Goal: Task Accomplishment & Management: Complete application form

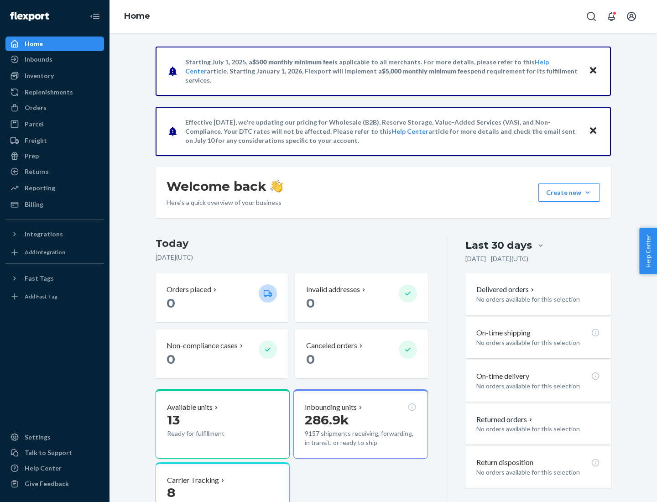
click at [588, 193] on button "Create new Create new inbound Create new order Create new product" at bounding box center [569, 192] width 62 height 18
click at [55, 59] on div "Inbounds" at bounding box center [54, 59] width 97 height 13
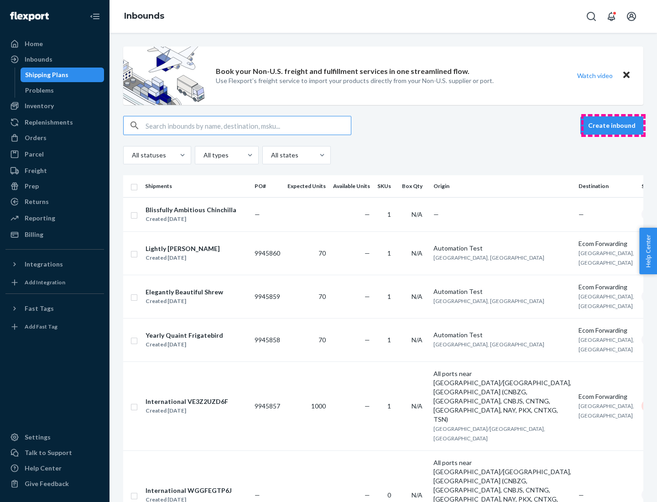
click at [613, 125] on button "Create inbound" at bounding box center [611, 125] width 63 height 18
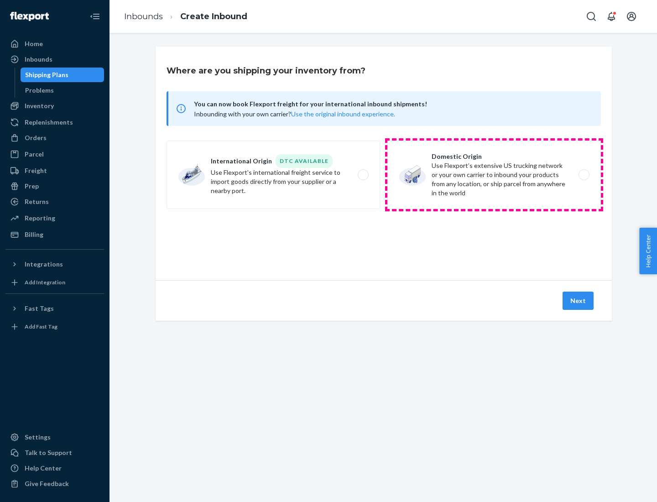
click at [494, 175] on label "Domestic Origin Use Flexport’s extensive US trucking network or your own carrie…" at bounding box center [494, 175] width 214 height 68
click at [584, 175] on input "Domestic Origin Use Flexport’s extensive US trucking network or your own carrie…" at bounding box center [587, 175] width 6 height 6
radio input "true"
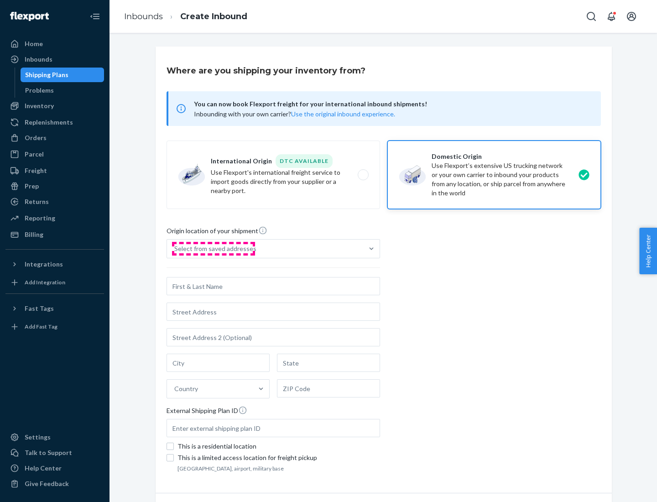
click at [213, 249] on div "Select from saved addresses" at bounding box center [215, 248] width 82 height 9
click at [175, 249] on input "Select from saved addresses" at bounding box center [174, 248] width 1 height 9
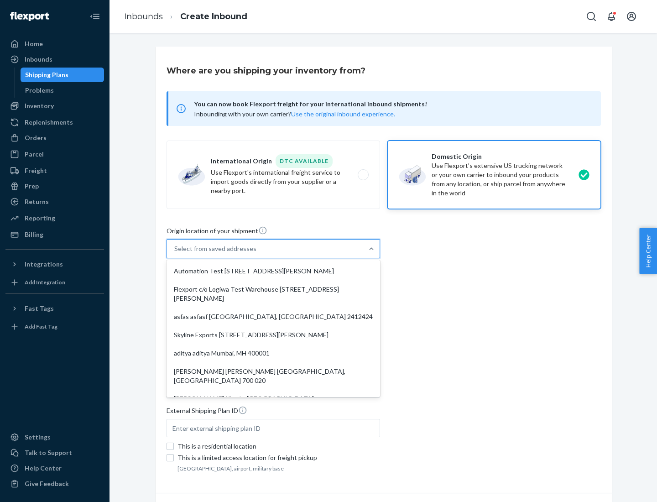
scroll to position [4, 0]
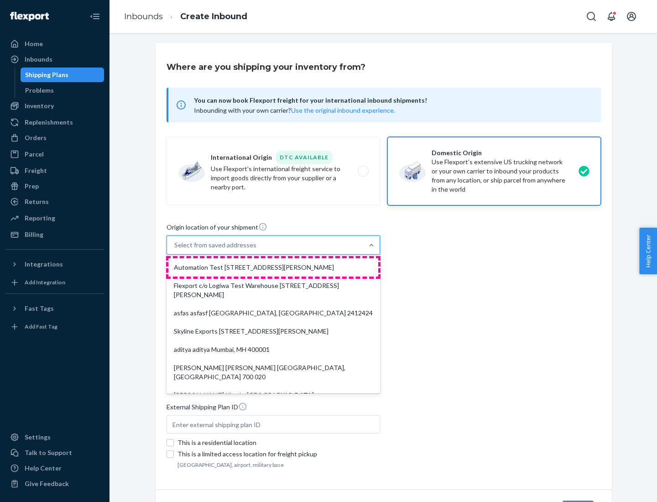
click at [273, 267] on div "Automation Test [STREET_ADDRESS][PERSON_NAME]" at bounding box center [273, 267] width 210 height 18
click at [175, 250] on input "option Automation Test [STREET_ADDRESS][PERSON_NAME]. 9 results available. Use …" at bounding box center [174, 244] width 1 height 9
type input "Automation Test"
type input "9th Floor"
type input "[GEOGRAPHIC_DATA]"
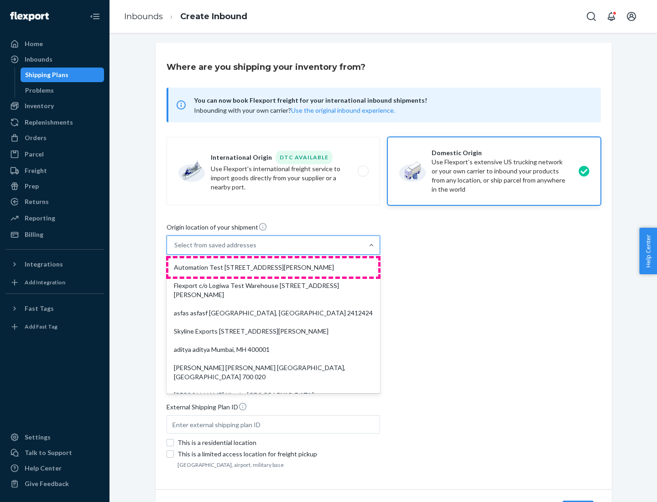
type input "CA"
type input "94104"
type input "[STREET_ADDRESS][PERSON_NAME]"
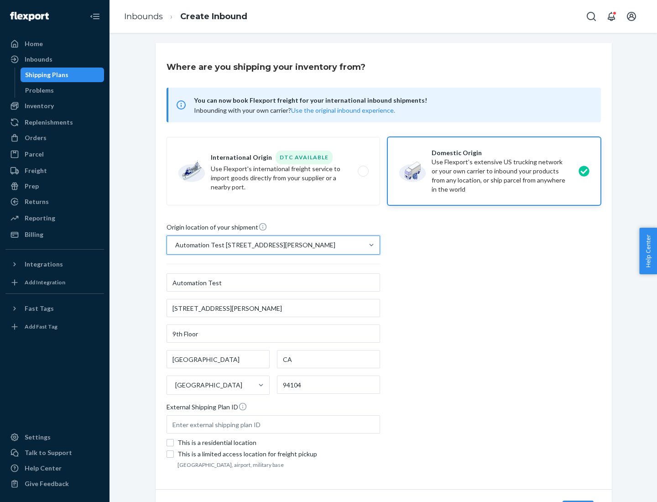
scroll to position [53, 0]
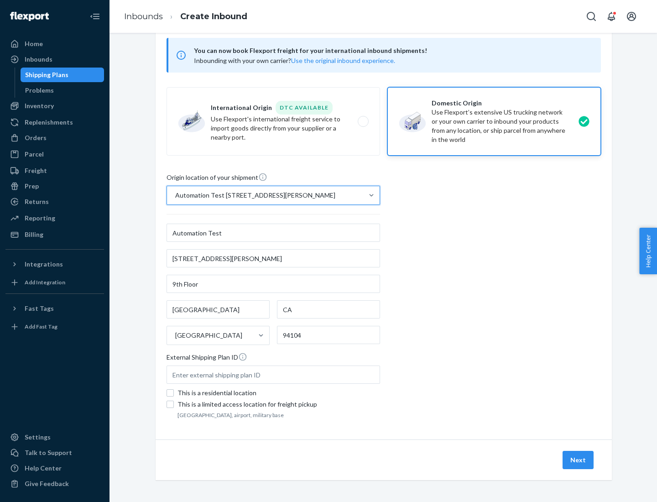
click at [579, 460] on button "Next" at bounding box center [578, 460] width 31 height 18
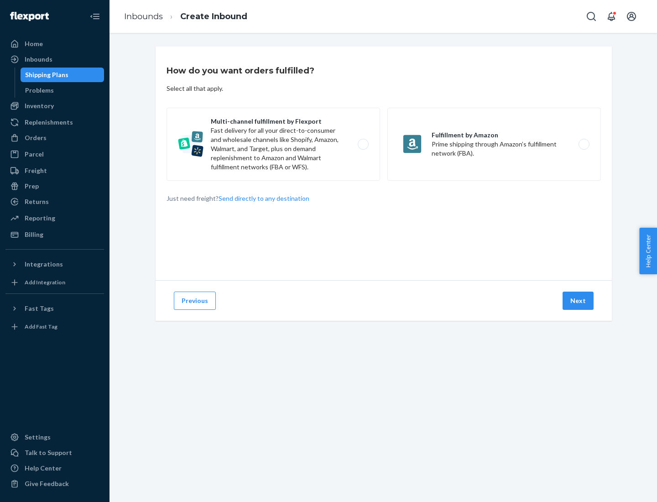
click at [273, 144] on label "Multi-channel fulfillment by Flexport Fast delivery for all your direct-to-cons…" at bounding box center [274, 144] width 214 height 73
click at [363, 144] on input "Multi-channel fulfillment by Flexport Fast delivery for all your direct-to-cons…" at bounding box center [366, 144] width 6 height 6
radio input "true"
click at [579, 301] on button "Next" at bounding box center [578, 301] width 31 height 18
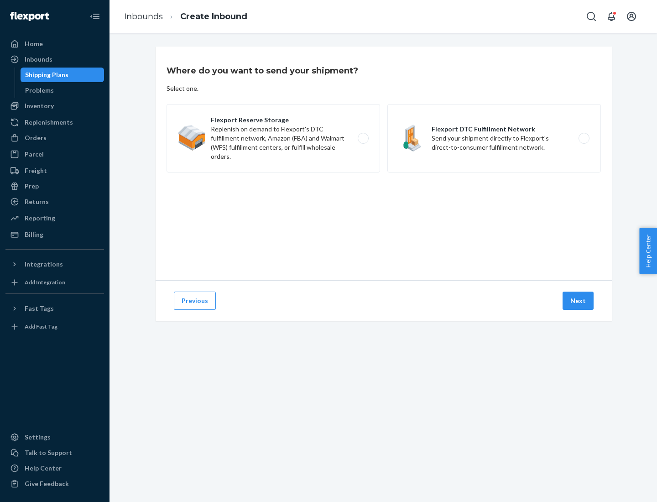
click at [494, 138] on label "Flexport DTC Fulfillment Network Send your shipment directly to Flexport's dire…" at bounding box center [494, 138] width 214 height 68
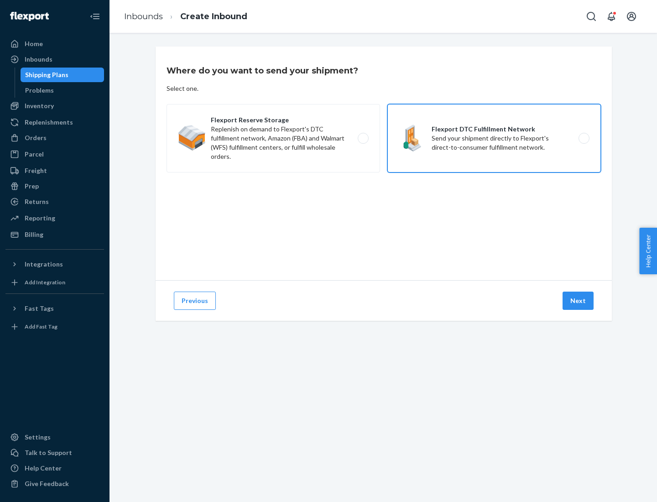
click at [584, 138] on input "Flexport DTC Fulfillment Network Send your shipment directly to Flexport's dire…" at bounding box center [587, 139] width 6 height 6
radio input "true"
click at [579, 301] on button "Next" at bounding box center [578, 301] width 31 height 18
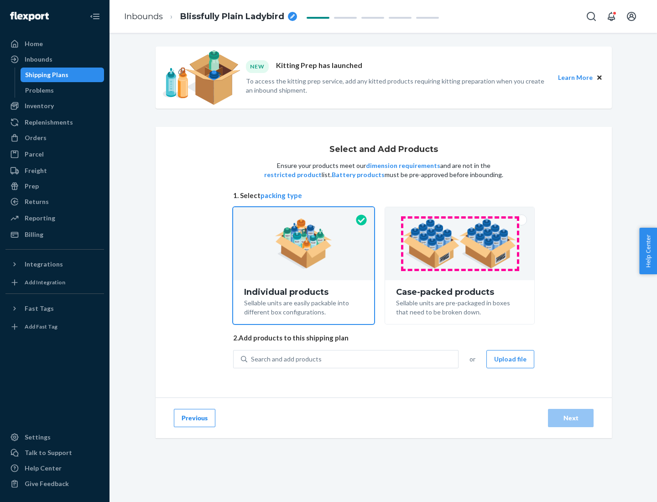
click at [460, 244] on img at bounding box center [460, 244] width 114 height 50
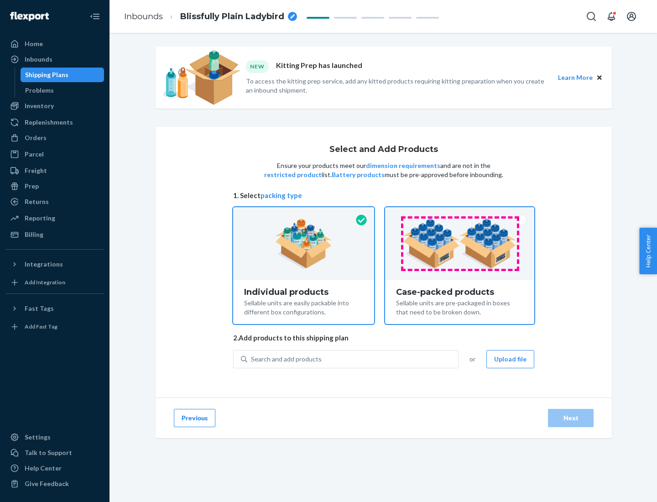
click at [460, 213] on input "Case-packed products Sellable units are pre-packaged in boxes that need to be b…" at bounding box center [460, 210] width 6 height 6
radio input "true"
radio input "false"
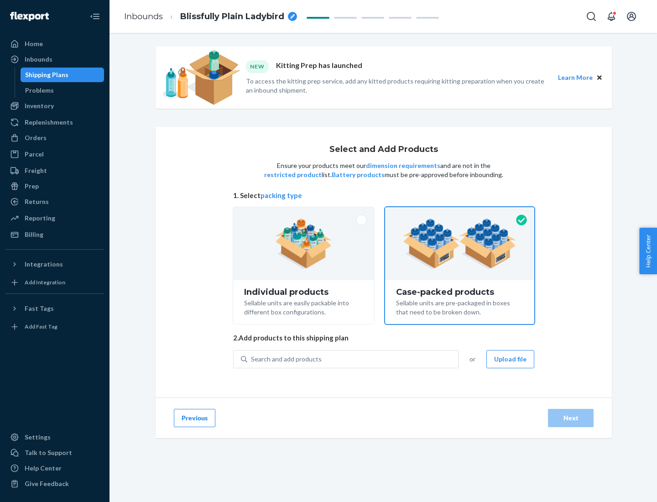
click at [353, 359] on div "Search and add products" at bounding box center [352, 359] width 211 height 16
click at [252, 359] on input "Search and add products" at bounding box center [251, 359] width 1 height 9
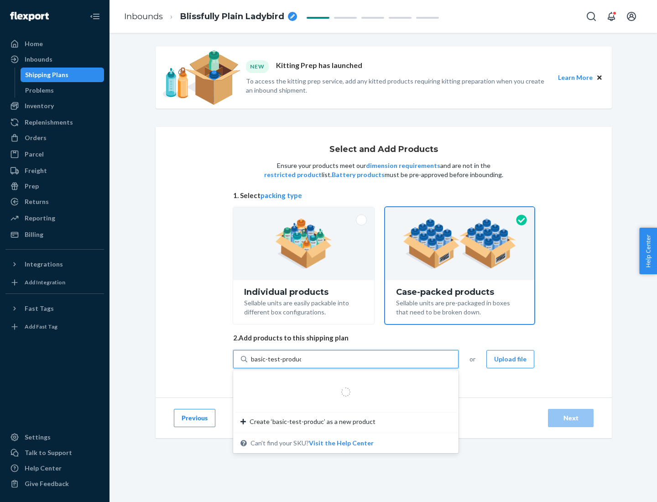
type input "basic-test-product-1"
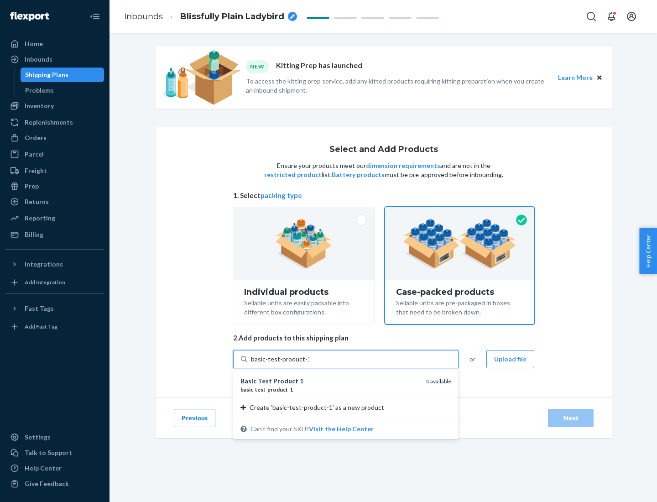
click at [330, 389] on div "basic - test - product - 1" at bounding box center [329, 390] width 178 height 8
click at [309, 364] on input "basic-test-product-1" at bounding box center [280, 359] width 58 height 9
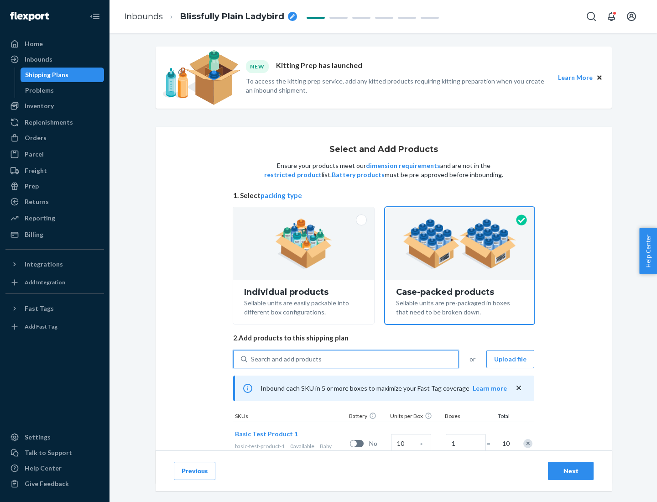
scroll to position [33, 0]
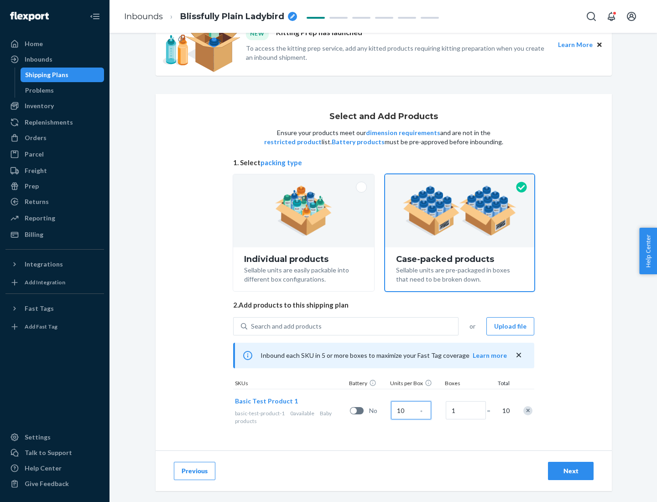
type input "10"
type input "7"
click at [571, 471] on div "Next" at bounding box center [571, 470] width 30 height 9
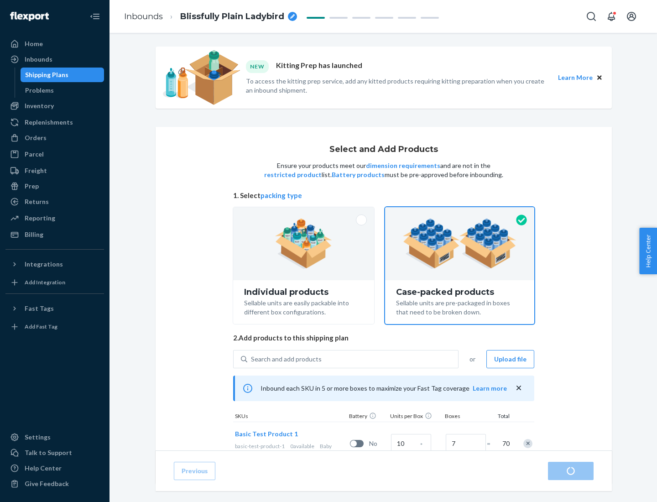
radio input "true"
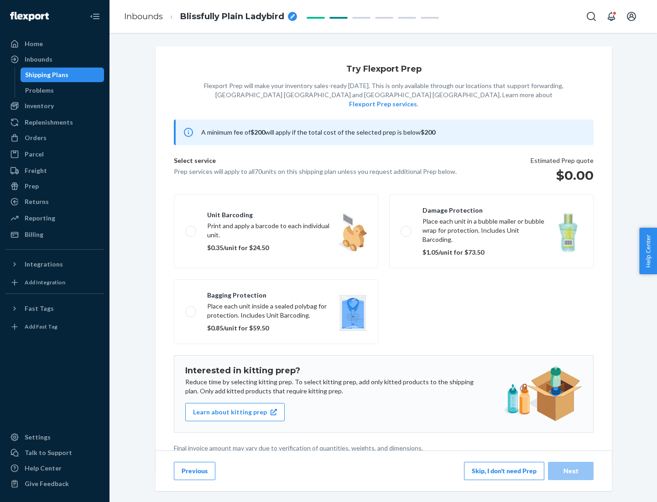
scroll to position [2, 0]
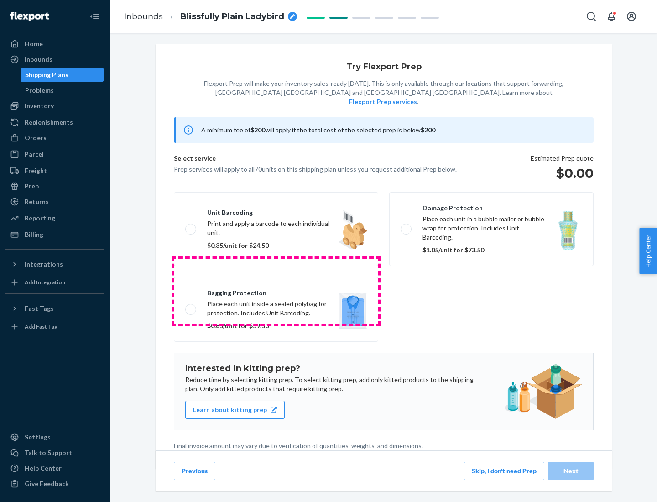
click at [276, 291] on label "Bagging protection Place each unit inside a sealed polybag for protection. Incl…" at bounding box center [276, 309] width 204 height 65
click at [191, 306] on input "Bagging protection Place each unit inside a sealed polybag for protection. Incl…" at bounding box center [188, 309] width 6 height 6
checkbox input "true"
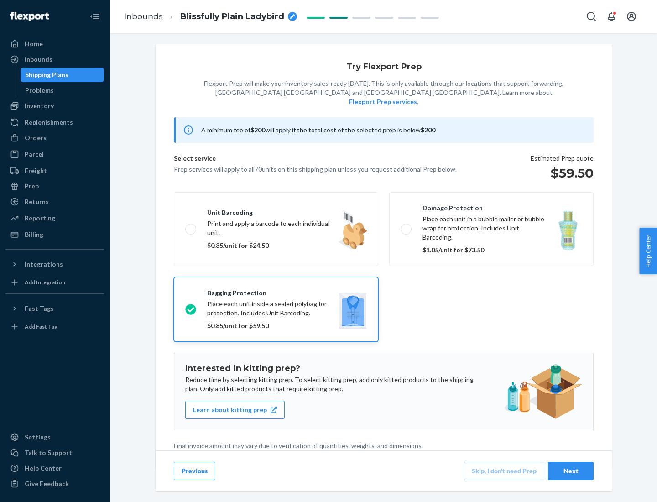
click at [571, 470] on div "Next" at bounding box center [571, 470] width 30 height 9
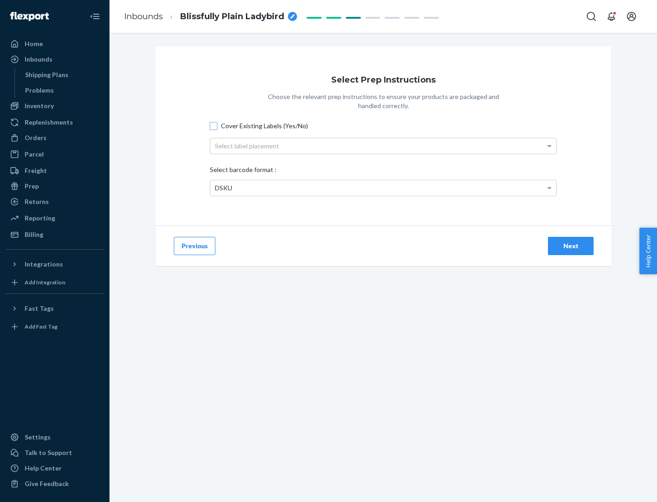
click at [214, 125] on input "Cover Existing Labels (Yes/No)" at bounding box center [213, 125] width 7 height 7
checkbox input "true"
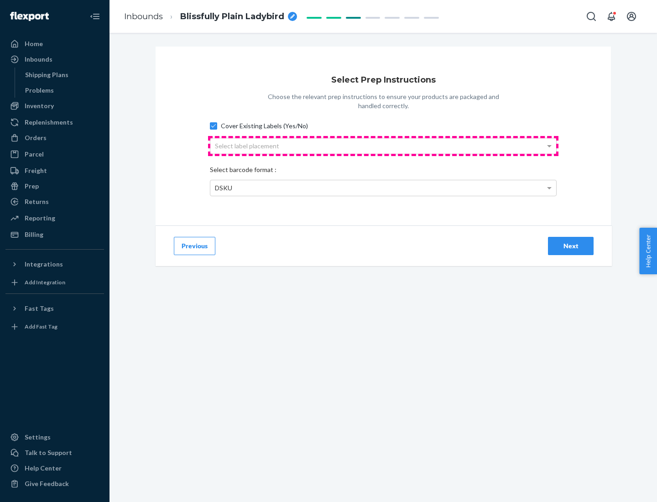
click at [383, 146] on div "Select label placement" at bounding box center [383, 146] width 346 height 16
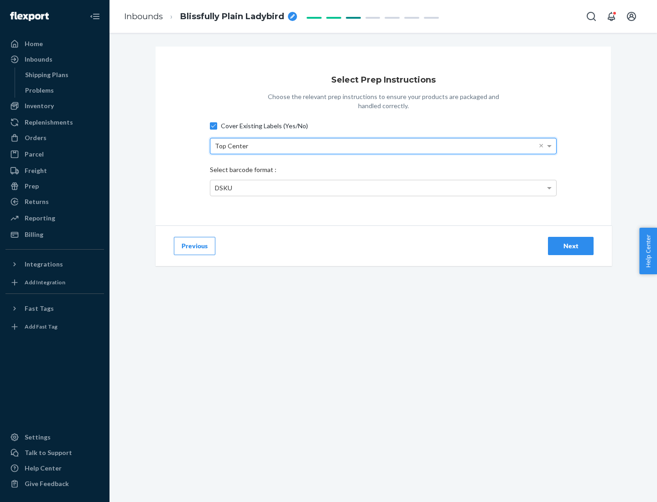
click at [383, 188] on div "DSKU" at bounding box center [383, 188] width 346 height 16
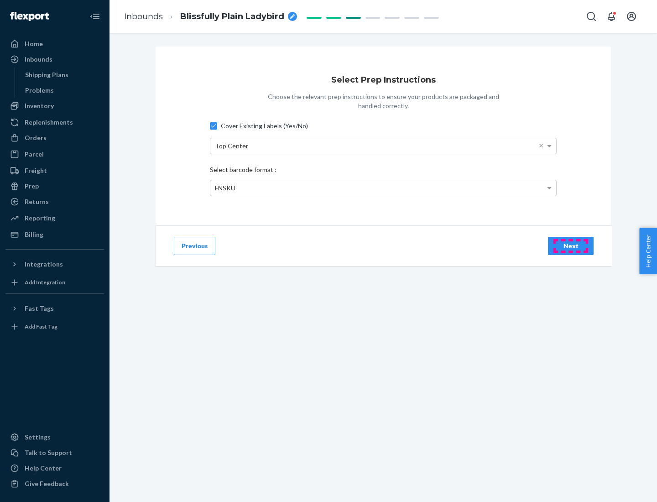
click at [571, 245] on div "Next" at bounding box center [571, 245] width 30 height 9
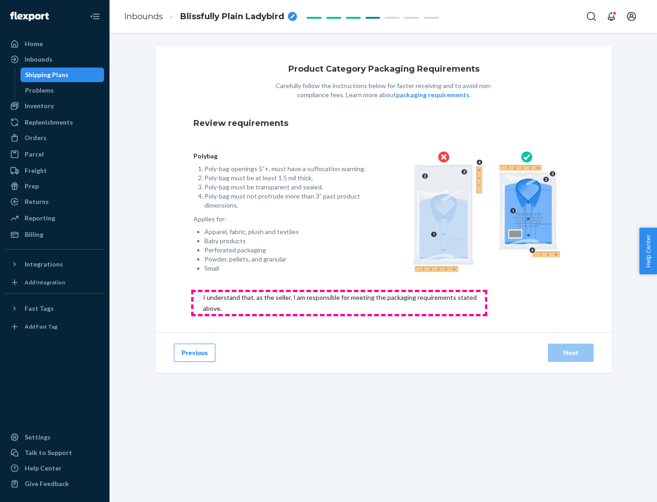
click at [339, 302] on input "checkbox" at bounding box center [344, 303] width 303 height 22
checkbox input "true"
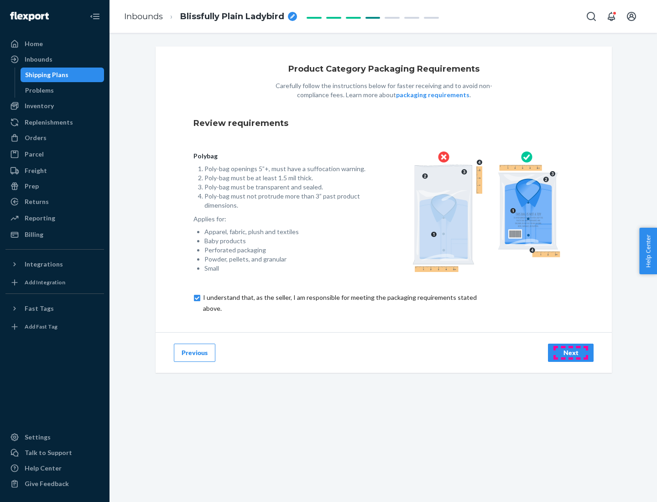
click at [571, 352] on div "Next" at bounding box center [571, 352] width 30 height 9
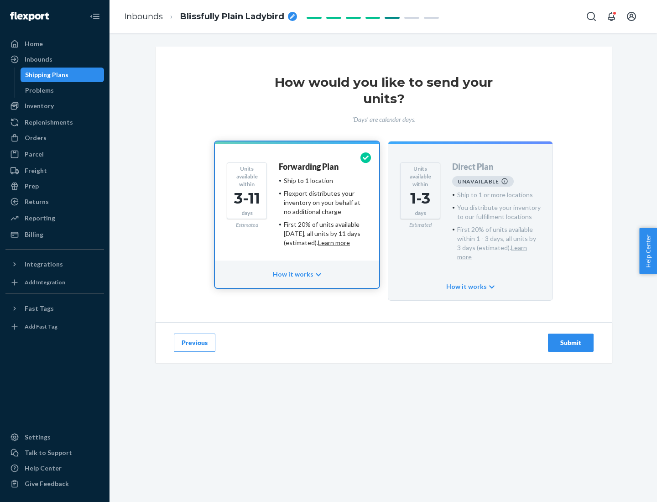
click at [309, 167] on h4 "Forwarding Plan" at bounding box center [309, 166] width 60 height 9
click at [571, 338] on div "Submit" at bounding box center [571, 342] width 30 height 9
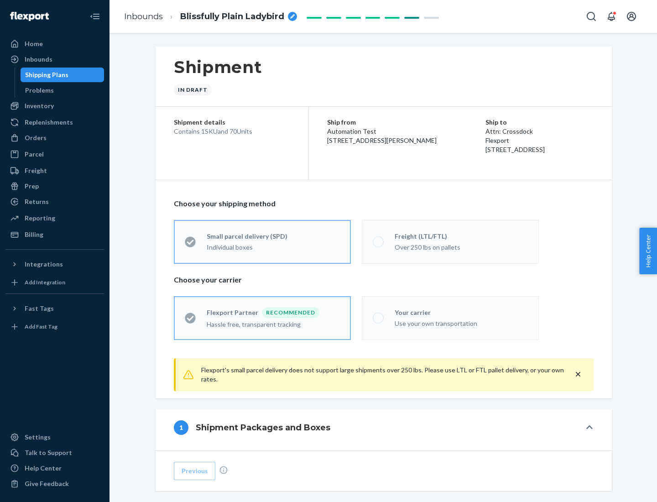
radio input "true"
radio input "false"
radio input "true"
radio input "false"
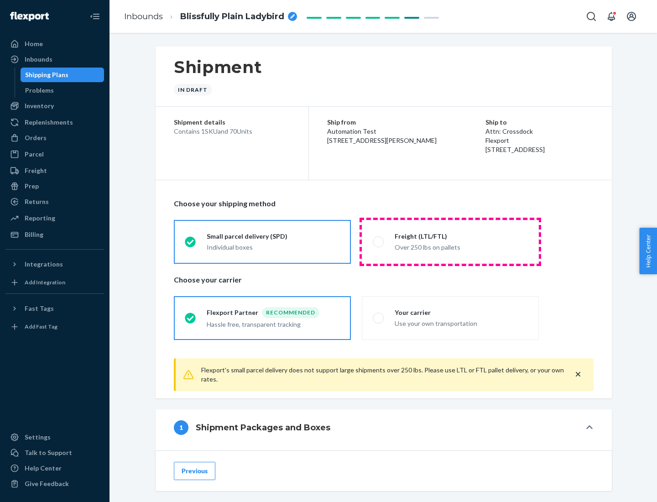
click at [450, 241] on div "Over 250 lbs on pallets" at bounding box center [461, 246] width 133 height 11
click at [379, 241] on input "Freight (LTL/FTL) Over 250 lbs on pallets" at bounding box center [376, 242] width 6 height 6
radio input "true"
radio input "false"
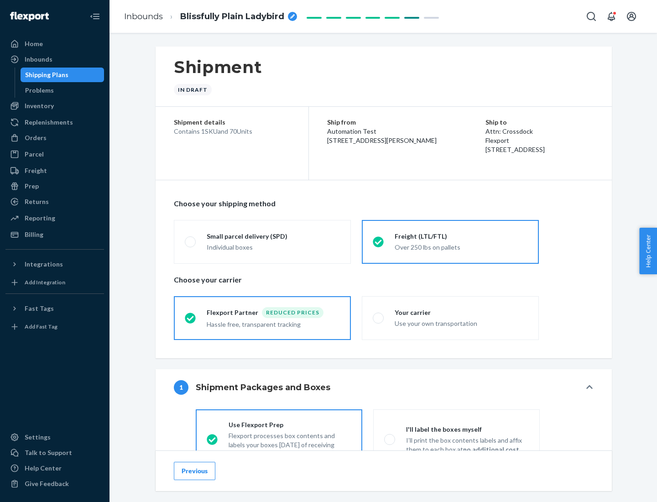
scroll to position [51, 0]
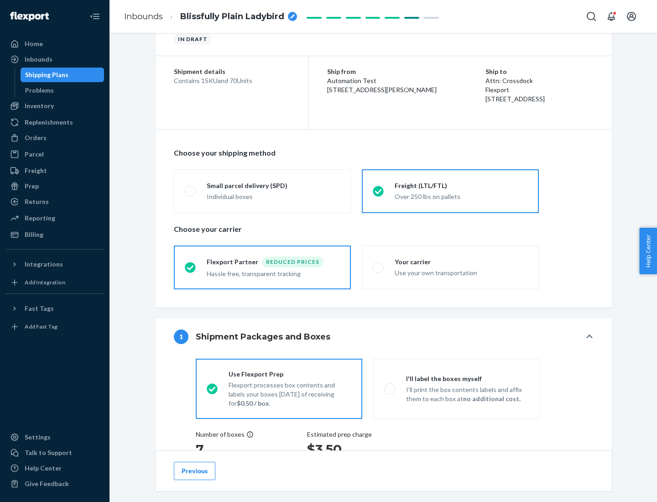
click at [450, 267] on div "Use your own transportation" at bounding box center [461, 271] width 133 height 11
click at [379, 267] on input "Your carrier Use your own transportation" at bounding box center [376, 267] width 6 height 6
radio input "true"
radio input "false"
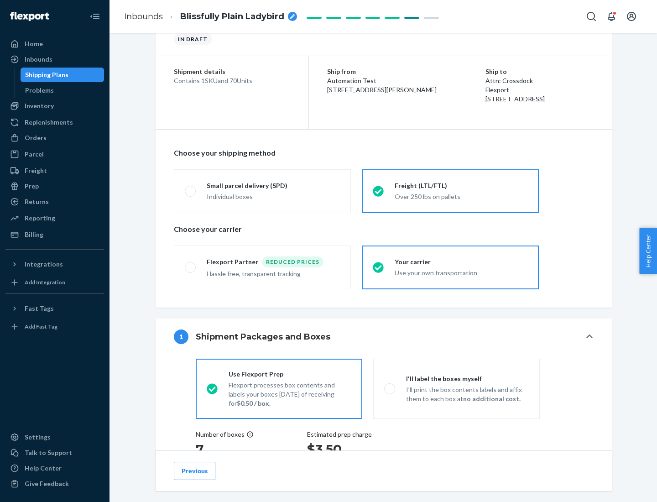
scroll to position [172, 0]
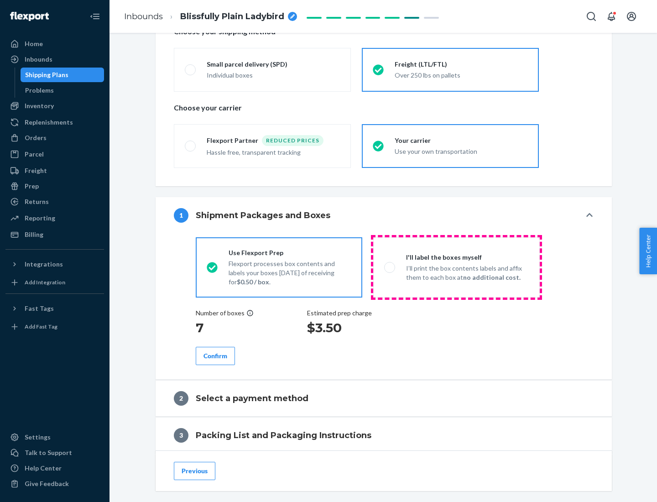
click at [456, 267] on p "I’ll print the box contents labels and affix them to each box at no additional …" at bounding box center [467, 273] width 123 height 18
click at [390, 267] on input "I'll label the boxes myself I’ll print the box contents labels and affix them t…" at bounding box center [387, 267] width 6 height 6
radio input "true"
radio input "false"
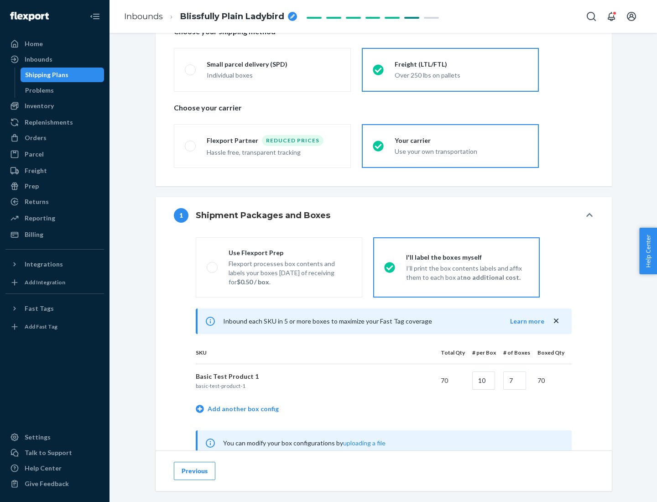
scroll to position [285, 0]
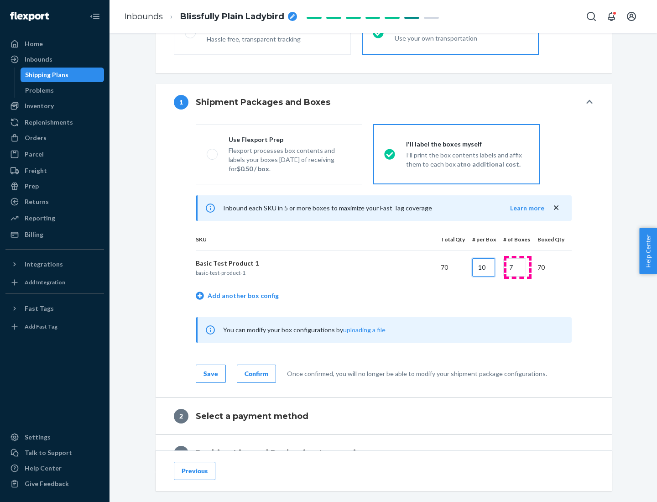
type input "10"
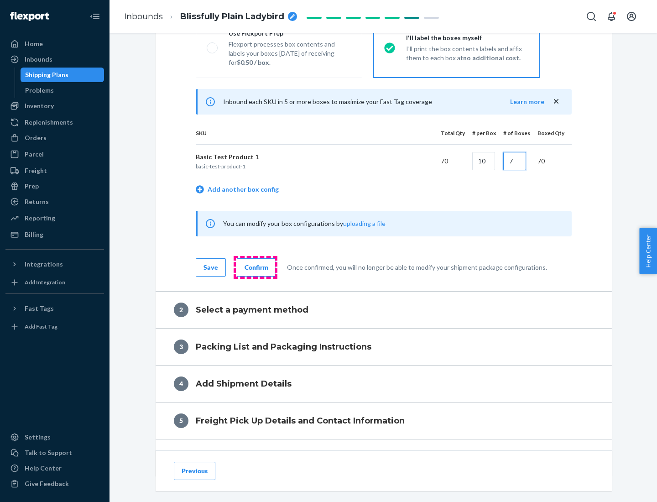
type input "7"
click at [255, 267] on div "Confirm" at bounding box center [257, 267] width 24 height 9
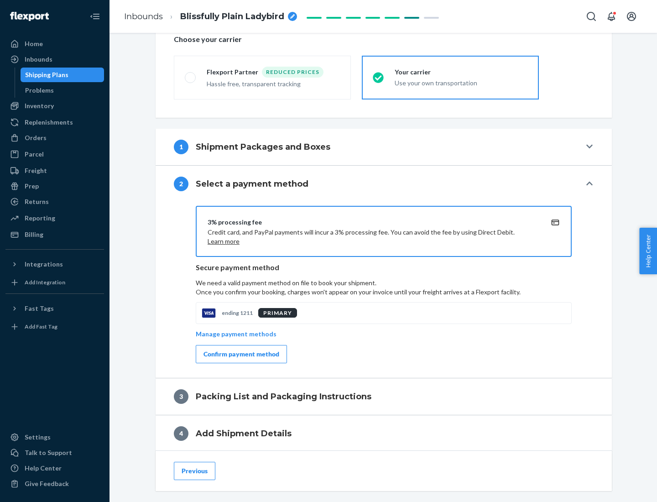
scroll to position [327, 0]
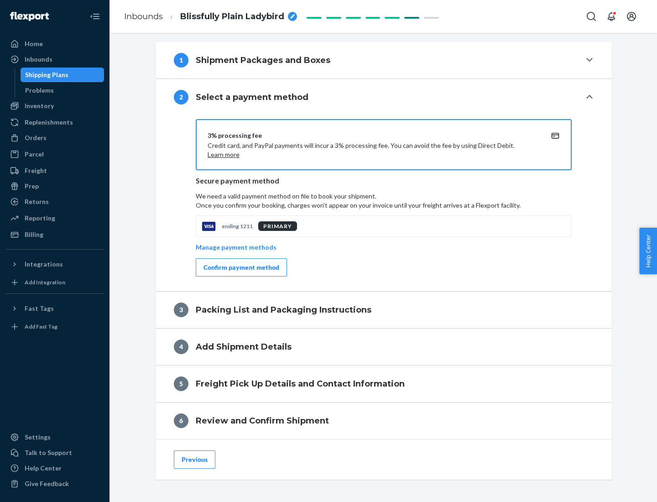
click at [240, 267] on div "Confirm payment method" at bounding box center [241, 267] width 76 height 9
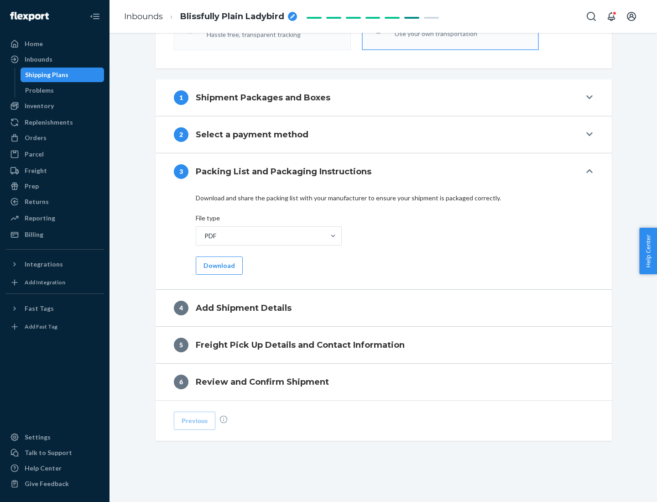
scroll to position [288, 0]
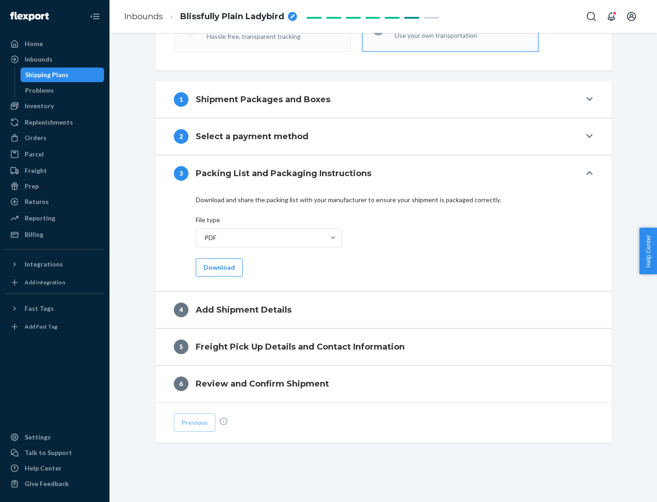
click at [218, 267] on button "Download" at bounding box center [219, 267] width 47 height 18
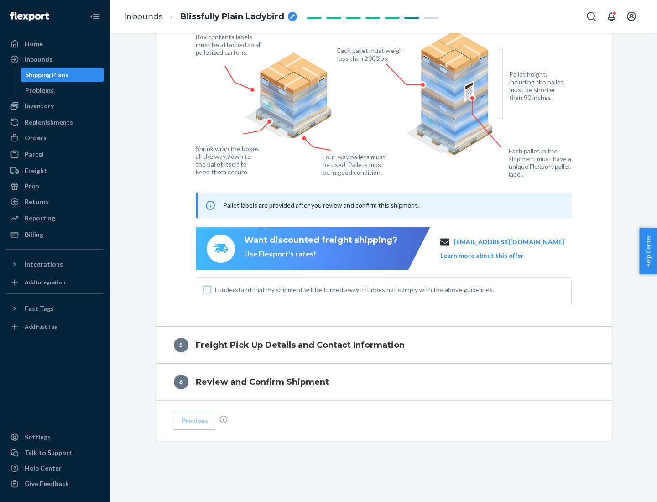
click at [207, 289] on input "I understand that my shipment will be turned away if it does not comply with th…" at bounding box center [206, 289] width 7 height 7
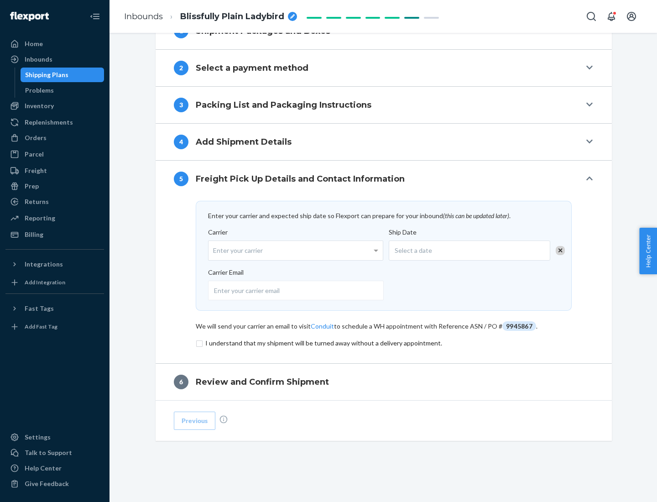
scroll to position [356, 0]
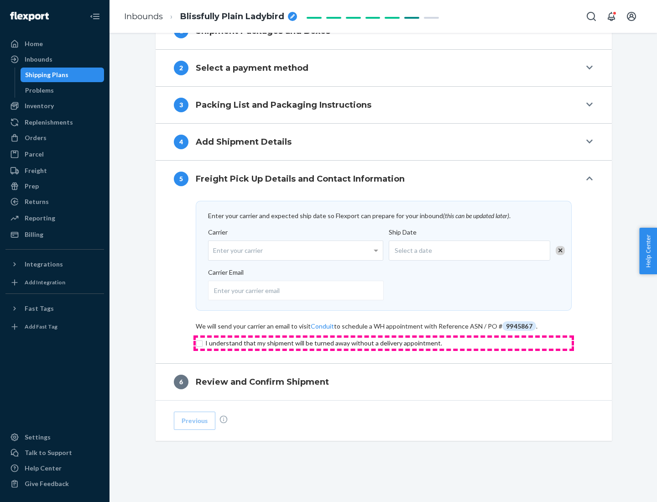
click at [384, 343] on input "checkbox" at bounding box center [384, 343] width 376 height 11
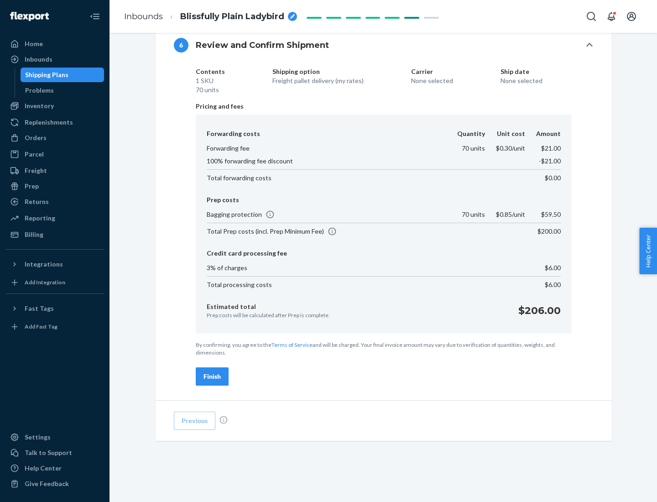
click at [212, 376] on div "Finish" at bounding box center [211, 376] width 17 height 9
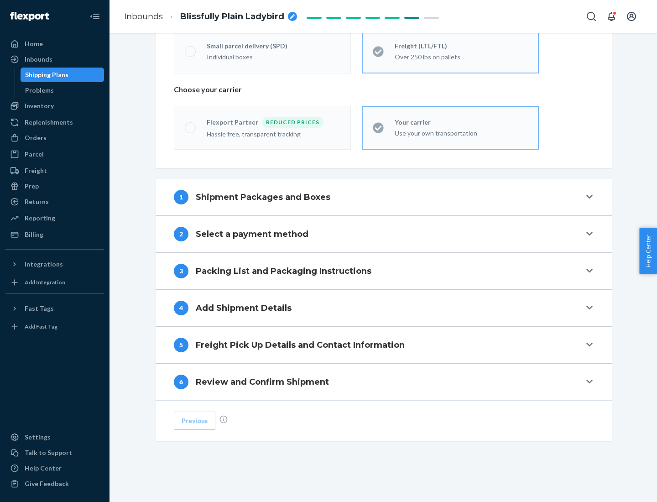
scroll to position [190, 0]
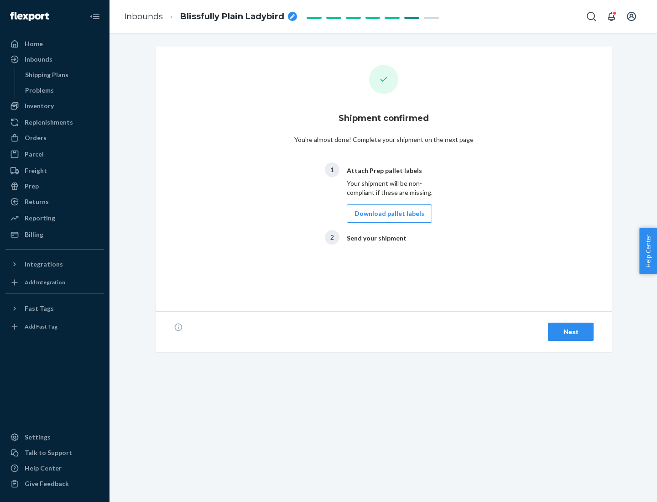
click at [387, 214] on button "Download pallet labels" at bounding box center [389, 213] width 85 height 18
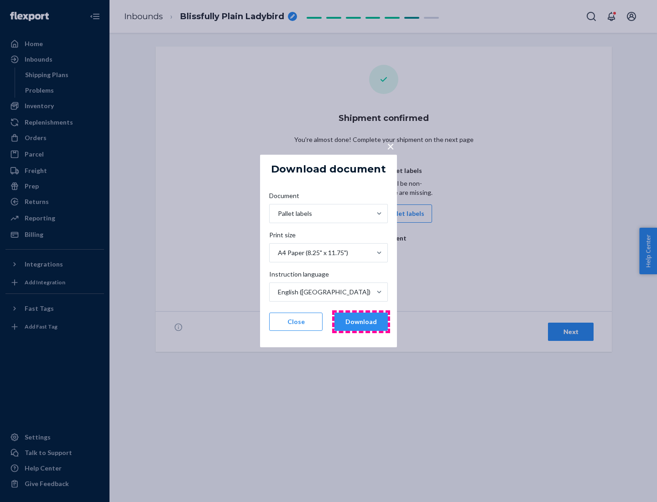
click at [361, 322] on button "Download" at bounding box center [360, 322] width 53 height 18
click at [390, 146] on span "×" at bounding box center [390, 146] width 7 height 16
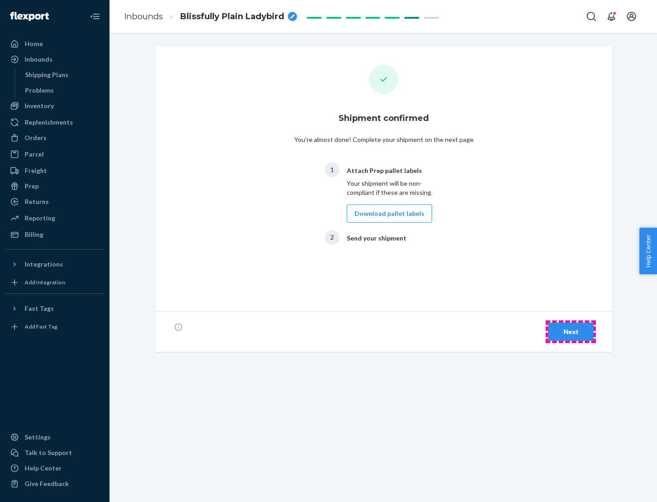
click at [571, 332] on div "Next" at bounding box center [571, 331] width 30 height 9
